Goal: Task Accomplishment & Management: Use online tool/utility

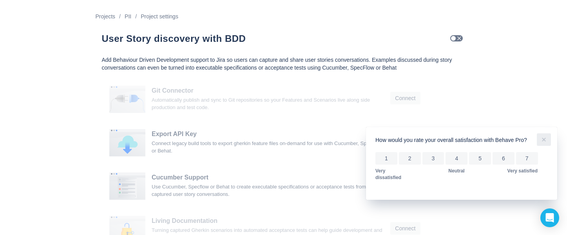
click at [543, 140] on span "more" at bounding box center [543, 139] width 9 height 9
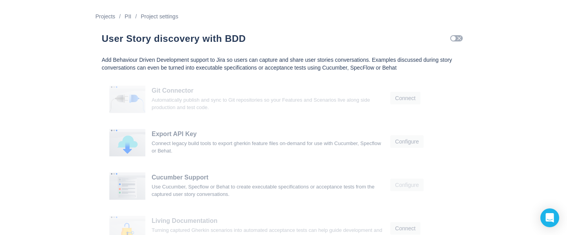
click at [456, 38] on span "Check" at bounding box center [459, 38] width 6 height 6
click at [454, 37] on span at bounding box center [453, 38] width 5 height 5
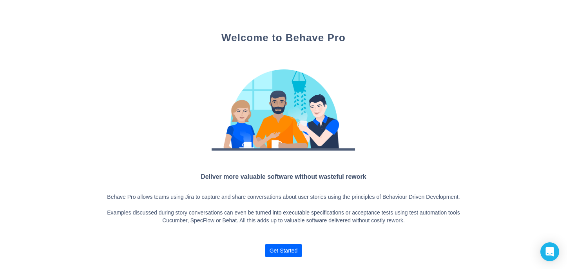
click at [283, 235] on span "Get Started" at bounding box center [283, 250] width 28 height 13
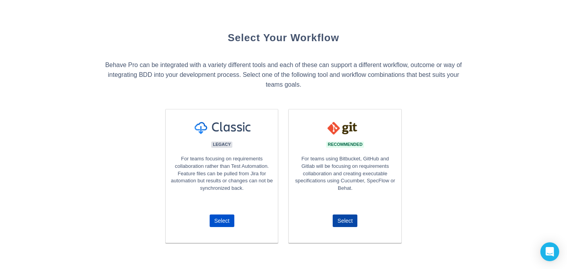
click at [348, 217] on span "Select" at bounding box center [344, 220] width 15 height 13
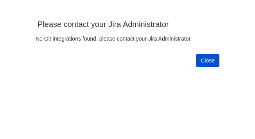
scroll to position [126, 242]
click at [206, 59] on span "Close" at bounding box center [208, 60] width 14 height 13
